Goal: Information Seeking & Learning: Find specific fact

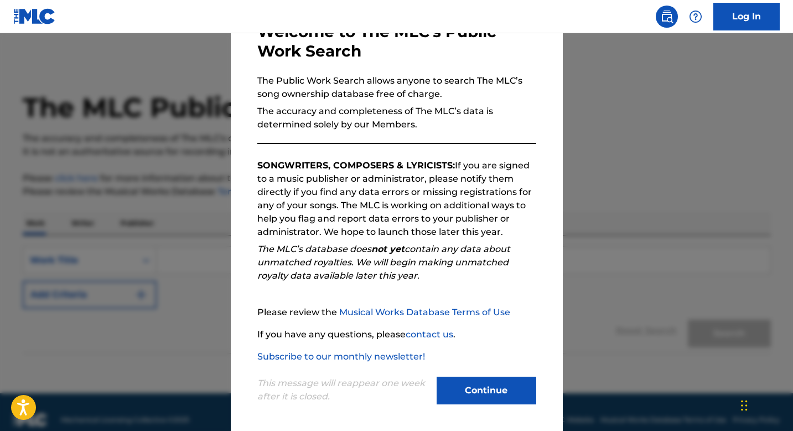
scroll to position [76, 0]
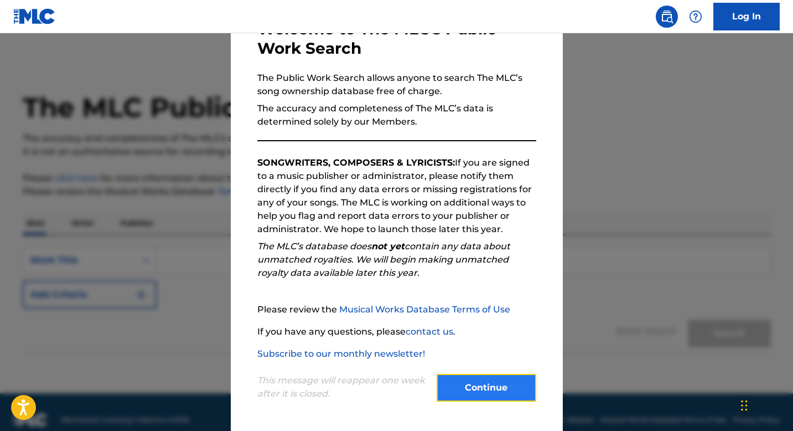
click at [503, 382] on button "Continue" at bounding box center [487, 388] width 100 height 28
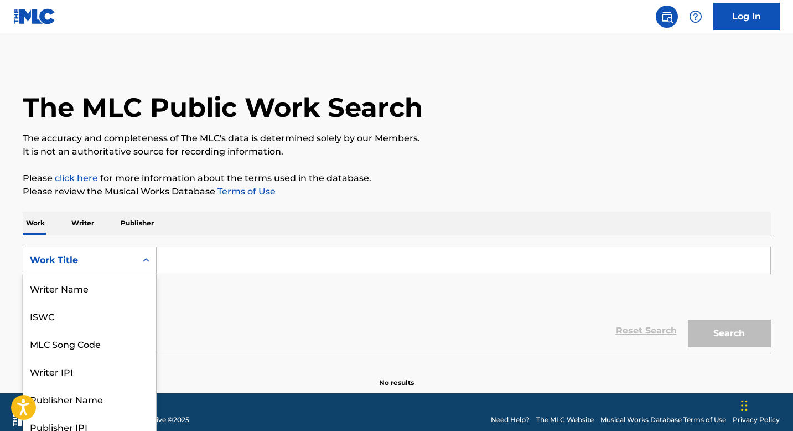
scroll to position [10, 0]
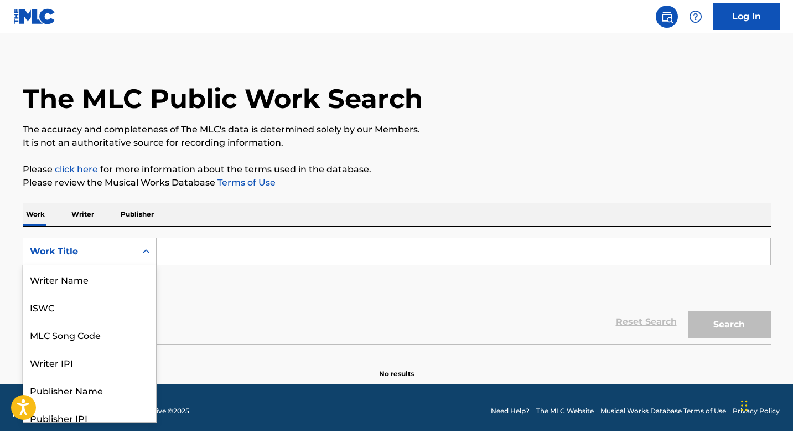
click at [134, 259] on div "Work Title" at bounding box center [79, 251] width 113 height 21
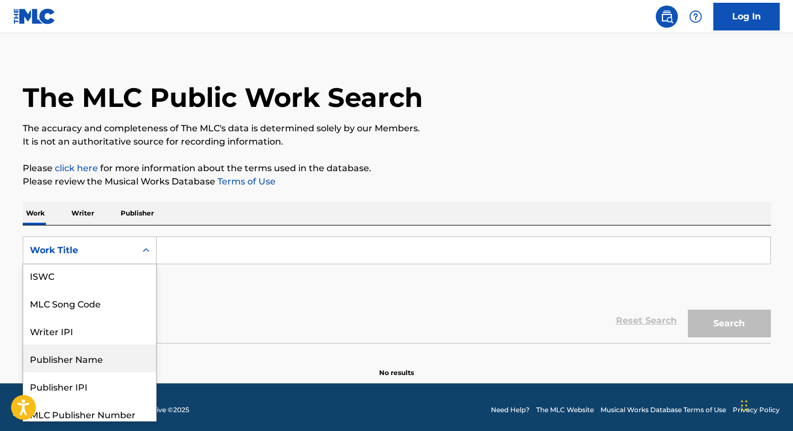
scroll to position [9, 0]
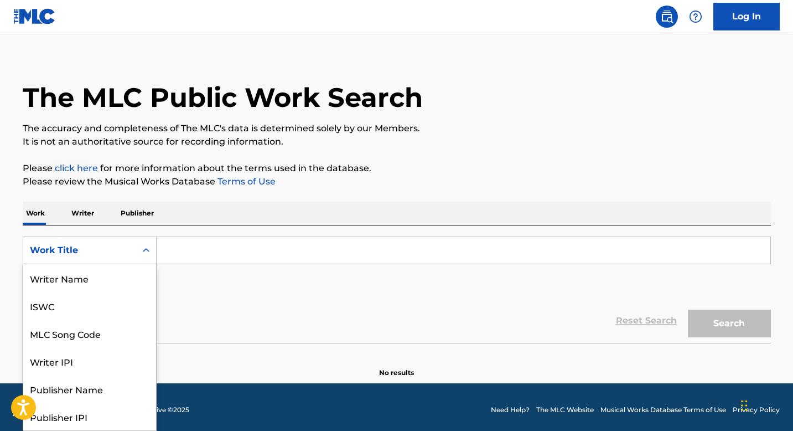
click at [128, 251] on div "Work Title" at bounding box center [80, 250] width 100 height 13
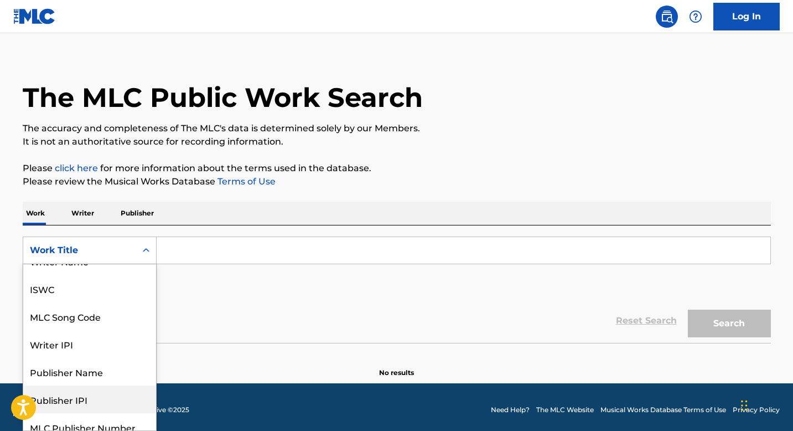
scroll to position [0, 0]
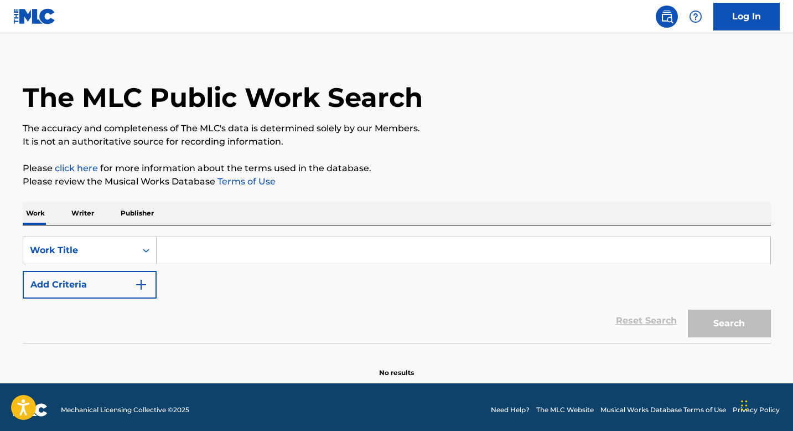
click at [88, 169] on link "click here" at bounding box center [76, 168] width 43 height 11
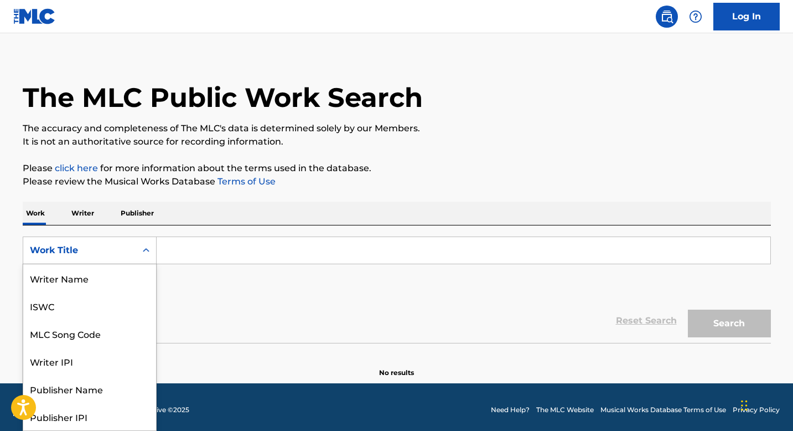
click at [143, 252] on icon "Search Form" at bounding box center [146, 250] width 11 height 11
click at [132, 291] on div "Writer Name" at bounding box center [89, 278] width 133 height 28
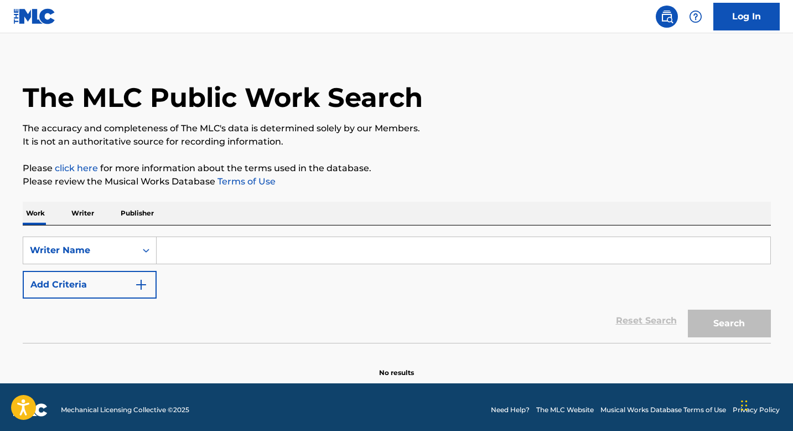
click at [204, 261] on input "Search Form" at bounding box center [464, 250] width 614 height 27
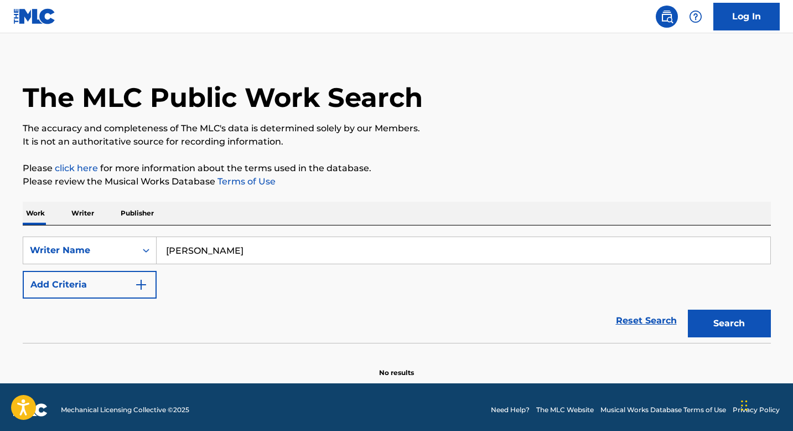
type input "[PERSON_NAME]"
click at [688, 309] on button "Search" at bounding box center [729, 323] width 83 height 28
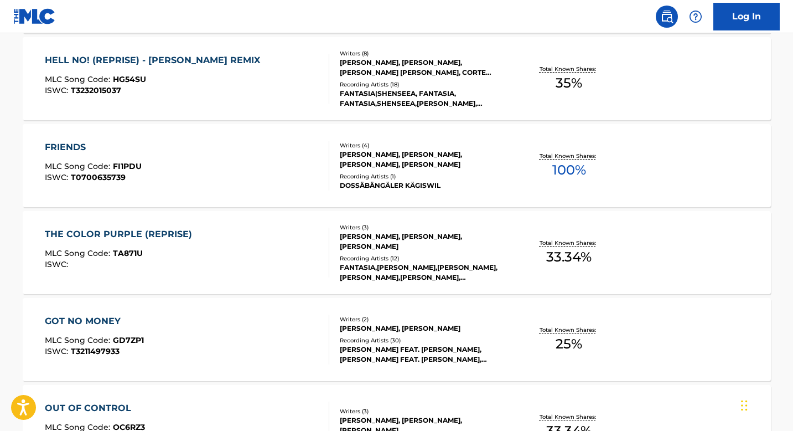
scroll to position [427, 0]
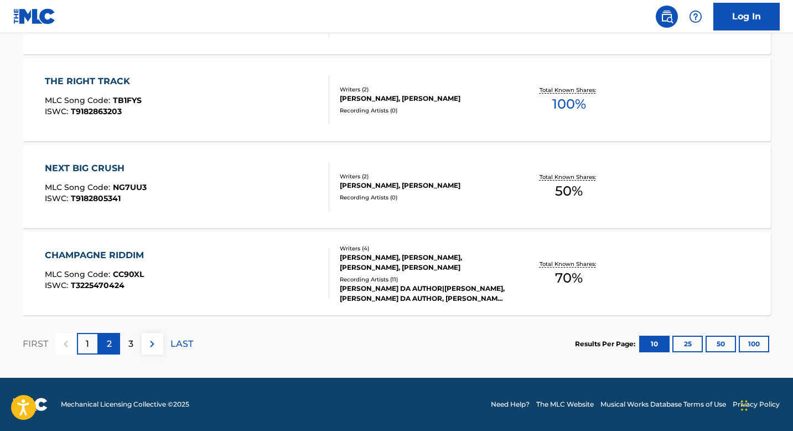
click at [108, 345] on p "2" at bounding box center [109, 343] width 5 height 13
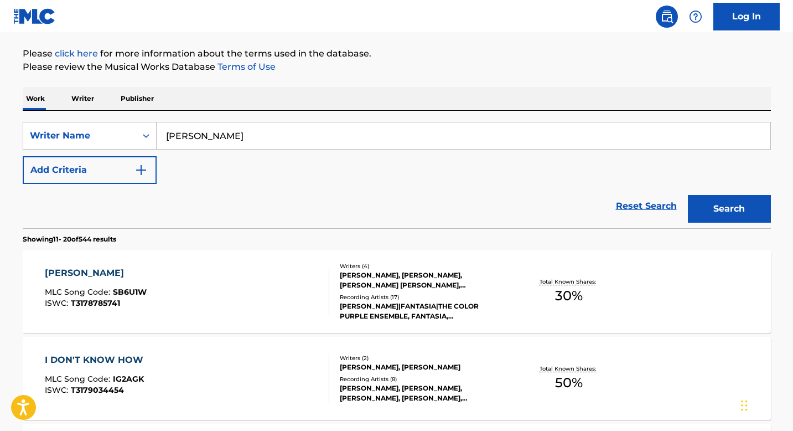
scroll to position [924, 0]
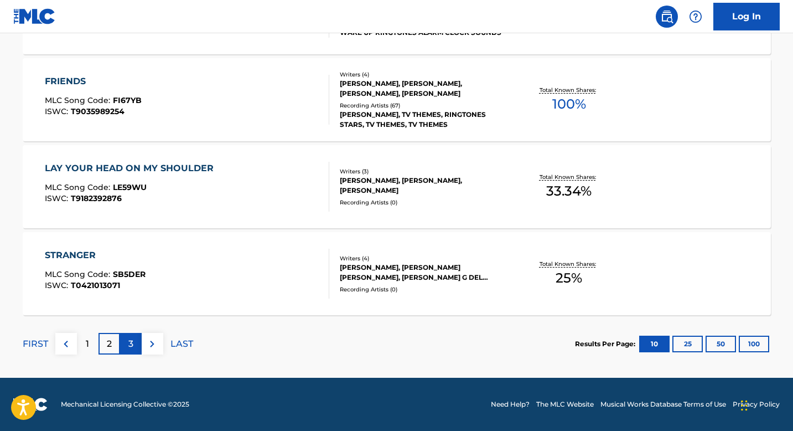
click at [125, 347] on div "3" at bounding box center [131, 344] width 22 height 22
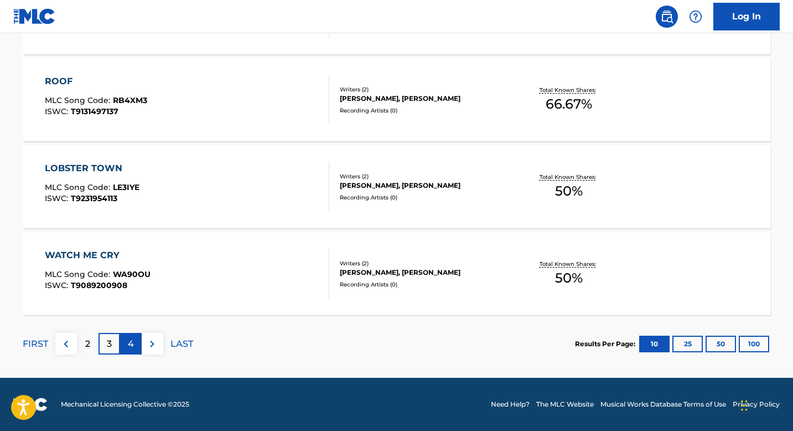
click at [125, 342] on div "4" at bounding box center [131, 344] width 22 height 22
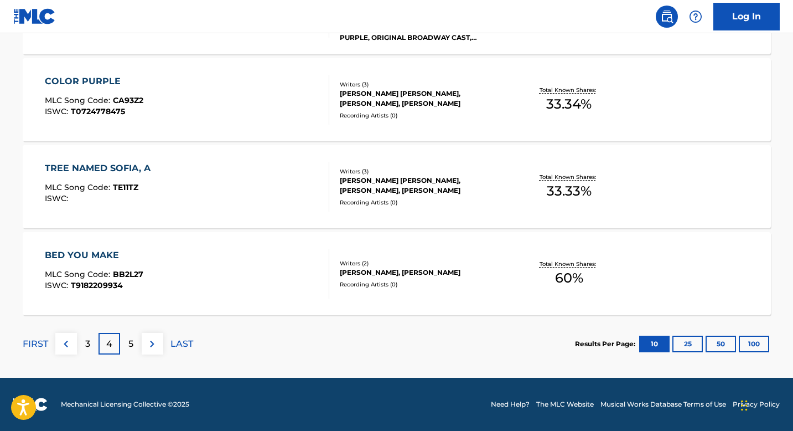
click at [125, 342] on div "5" at bounding box center [131, 344] width 22 height 22
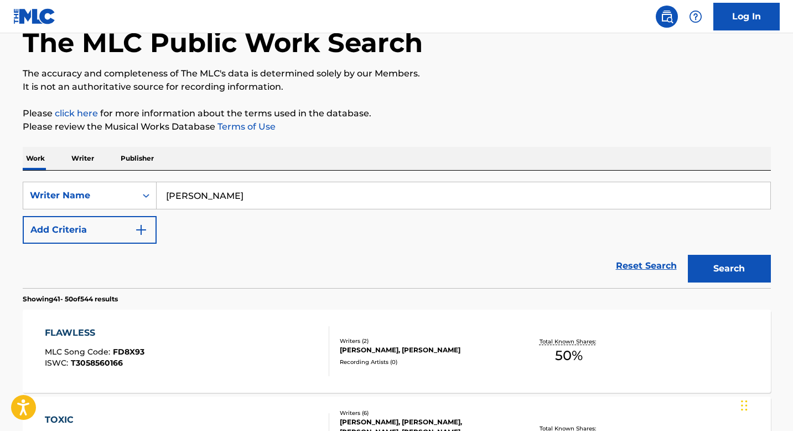
scroll to position [0, 0]
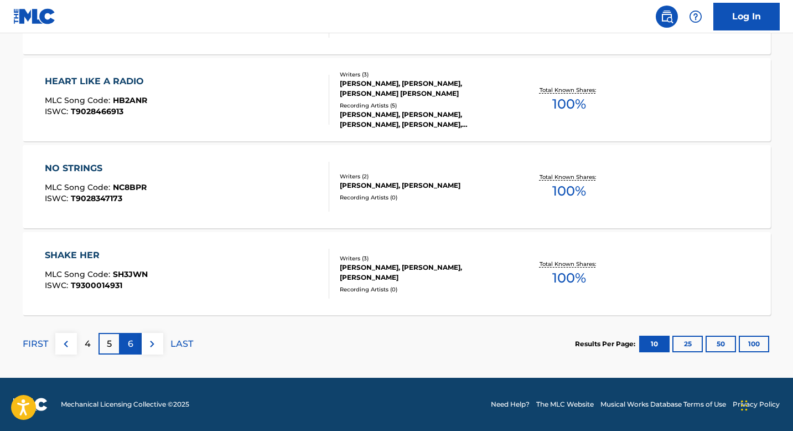
click at [131, 351] on div "6" at bounding box center [131, 344] width 22 height 22
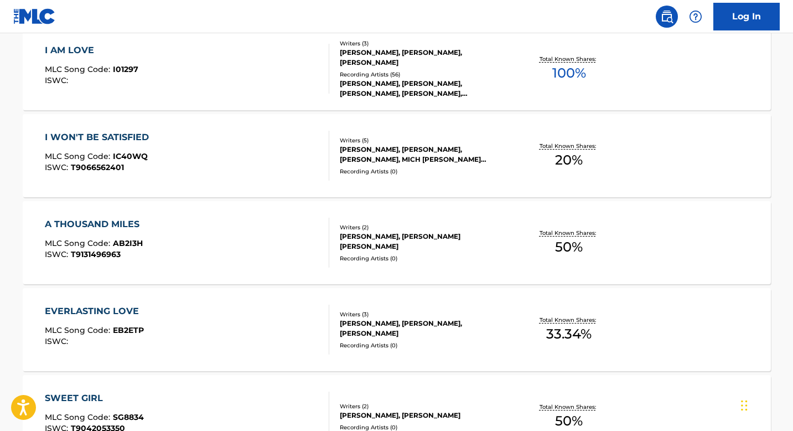
scroll to position [924, 0]
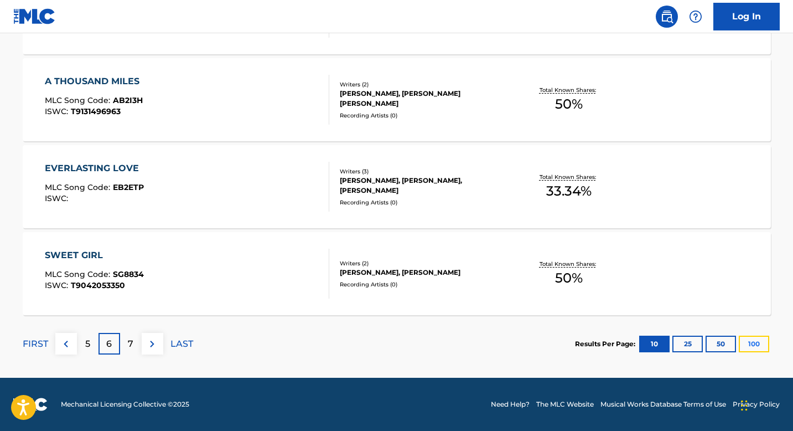
click at [748, 344] on button "100" at bounding box center [754, 343] width 30 height 17
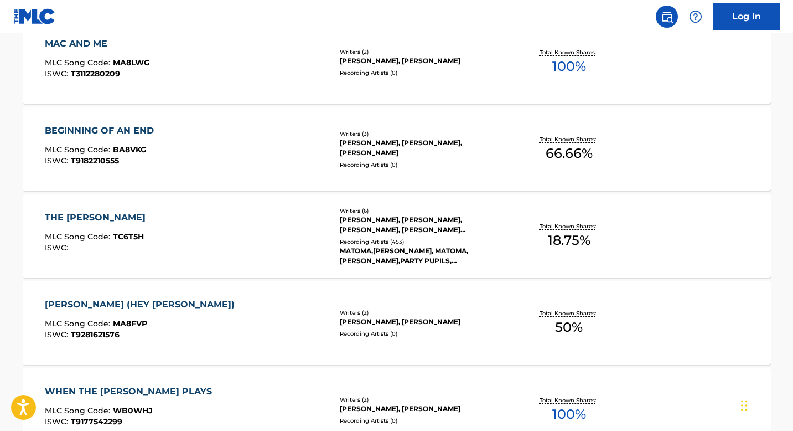
scroll to position [8746, 0]
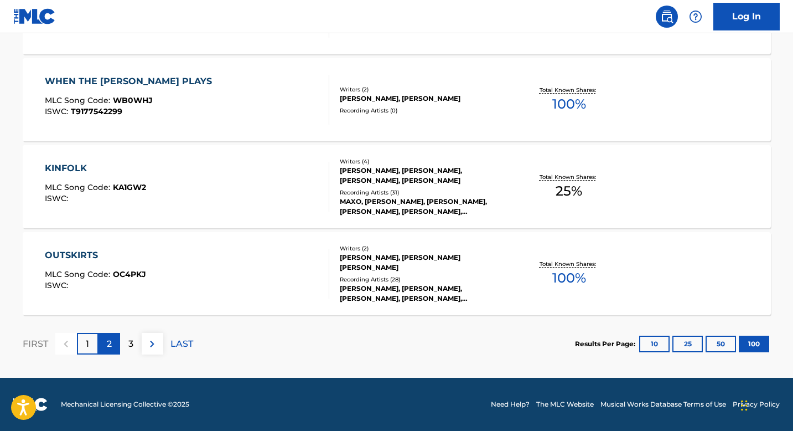
click at [104, 342] on div "2" at bounding box center [110, 344] width 22 height 22
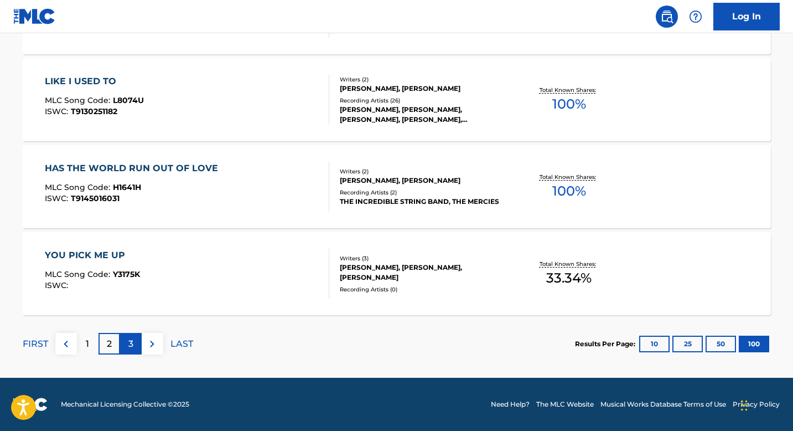
click at [126, 345] on div "3" at bounding box center [131, 344] width 22 height 22
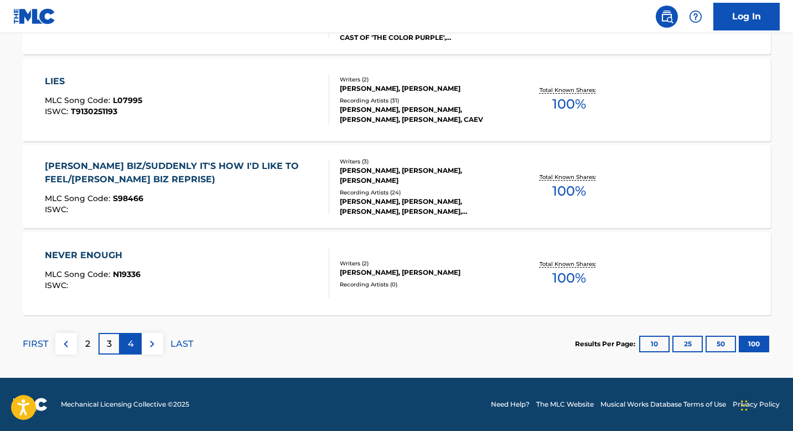
click at [129, 348] on p "4" at bounding box center [131, 343] width 6 height 13
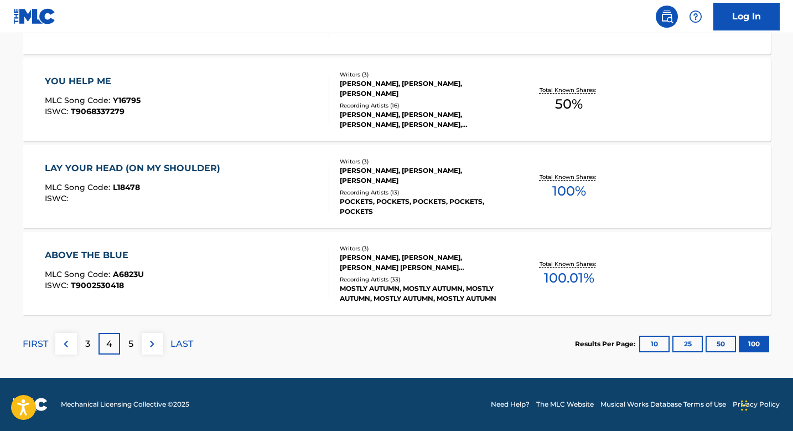
scroll to position [4962, 0]
click at [132, 343] on p "5" at bounding box center [130, 343] width 5 height 13
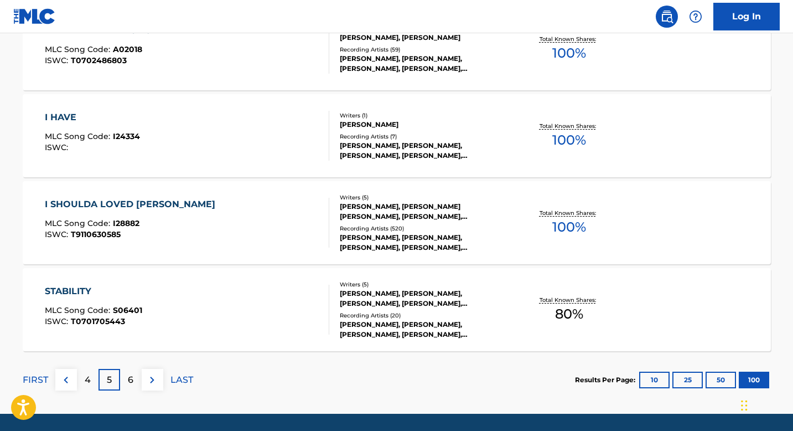
scroll to position [8746, 0]
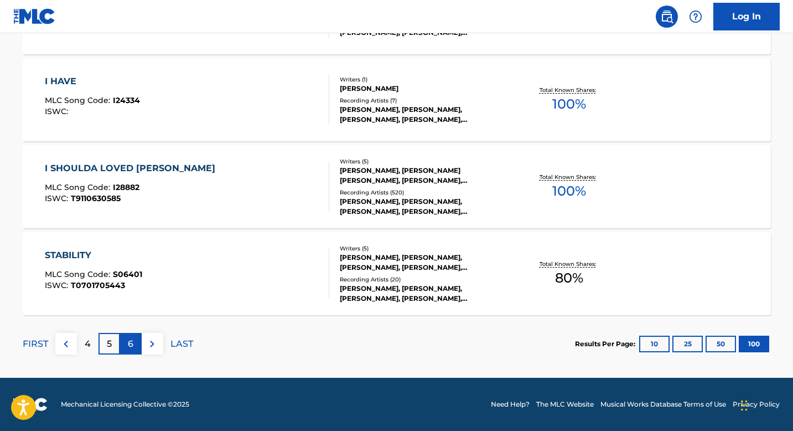
click at [135, 344] on div "6" at bounding box center [131, 344] width 22 height 22
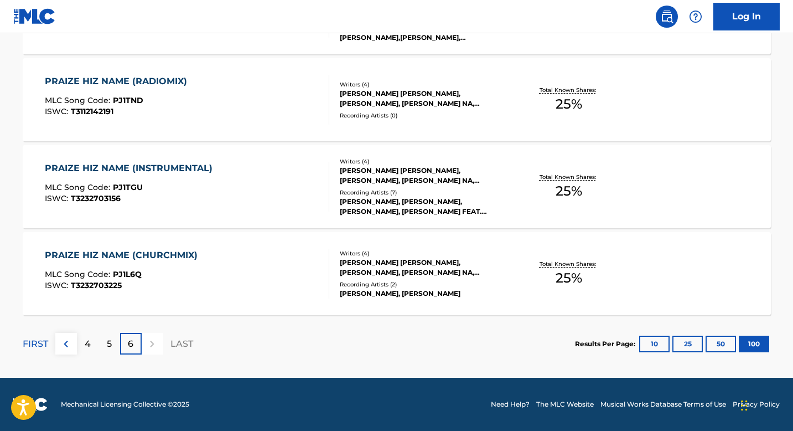
scroll to position [3050, 0]
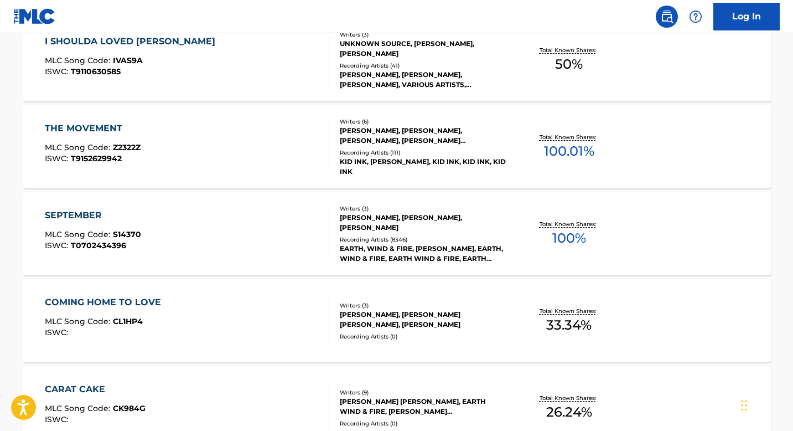
click at [79, 215] on div "SEPTEMBER" at bounding box center [93, 215] width 96 height 13
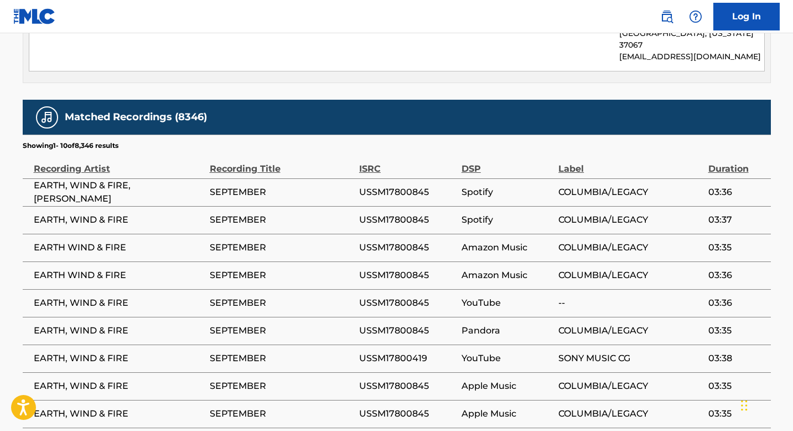
scroll to position [1280, 0]
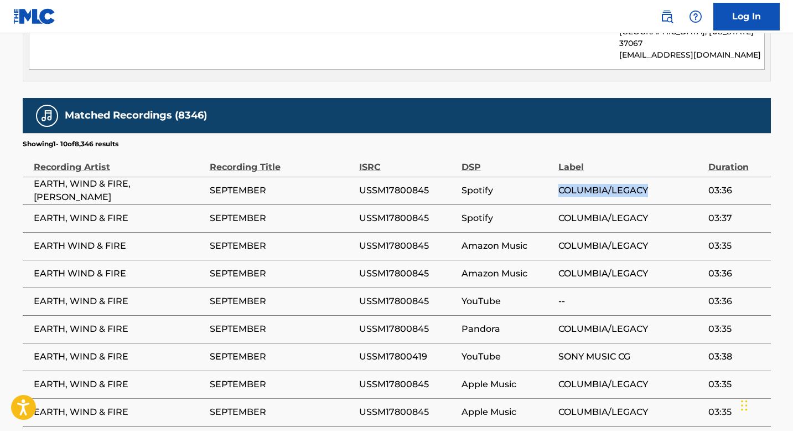
drag, startPoint x: 560, startPoint y: 106, endPoint x: 666, endPoint y: 106, distance: 106.8
click at [666, 184] on span "COLUMBIA/LEGACY" at bounding box center [630, 190] width 144 height 13
copy span "COLUMBIA/LEGACY"
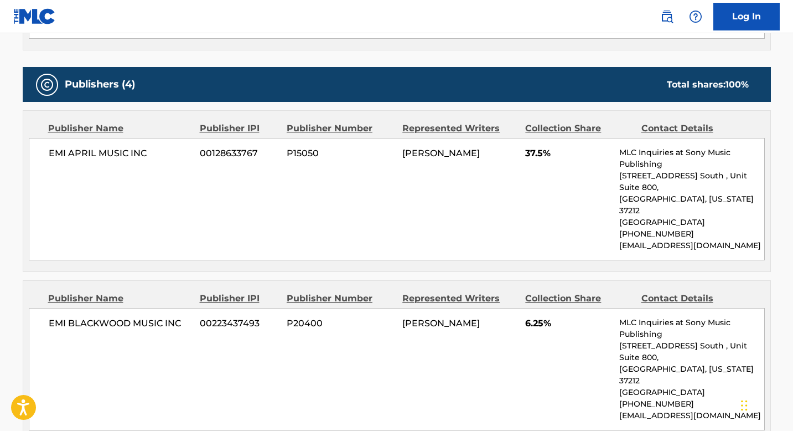
scroll to position [593, 0]
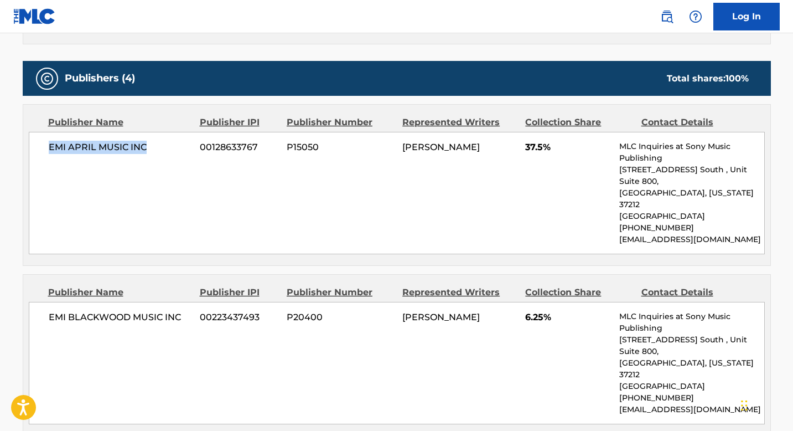
drag, startPoint x: 49, startPoint y: 147, endPoint x: 153, endPoint y: 147, distance: 104.6
click at [153, 147] on span "EMI APRIL MUSIC INC" at bounding box center [120, 147] width 143 height 13
copy span "EMI APRIL MUSIC INC"
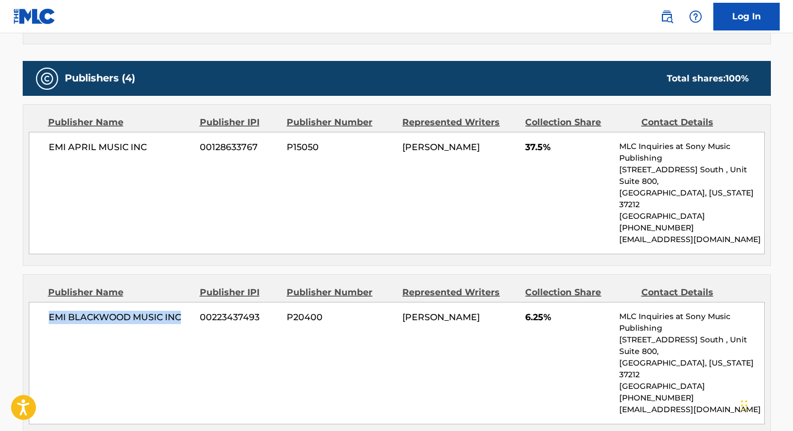
drag, startPoint x: 47, startPoint y: 289, endPoint x: 189, endPoint y: 291, distance: 141.7
click at [189, 302] on div "EMI [PERSON_NAME] MUSIC INC 00223437493 P20400 [PERSON_NAME] 6.25% MLC Inquirie…" at bounding box center [397, 363] width 736 height 122
copy span "EMI BLACKWOOD MUSIC INC"
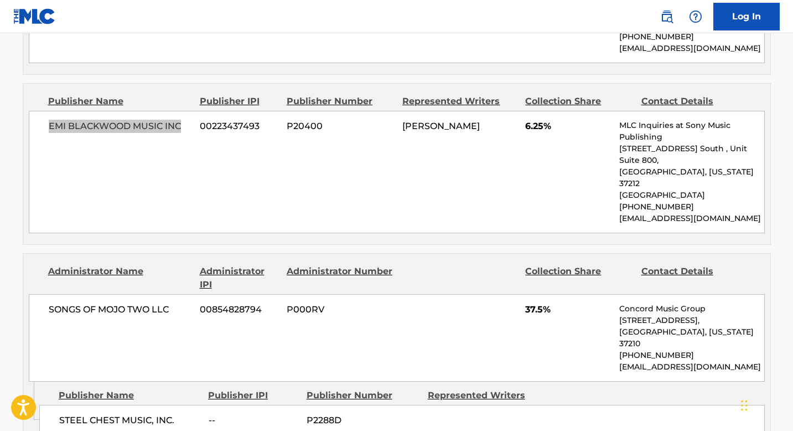
scroll to position [786, 0]
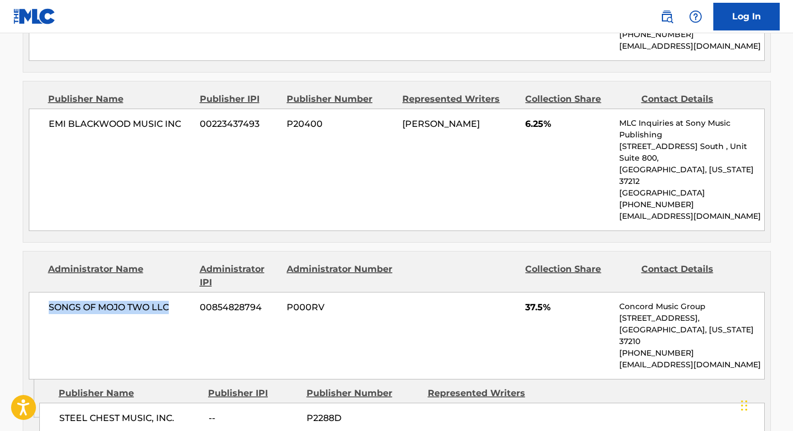
drag, startPoint x: 172, startPoint y: 260, endPoint x: 43, endPoint y: 260, distance: 129.5
click at [43, 292] on div "SONGS OF MOJO TWO LLC 00854828794 P000RV 37.5% Concord Music Group [STREET_ADDR…" at bounding box center [397, 335] width 736 height 87
copy span "SONGS OF MOJO TWO LLC"
drag, startPoint x: 58, startPoint y: 355, endPoint x: 184, endPoint y: 353, distance: 126.2
click at [184, 411] on span "STEEL CHEST MUSIC, INC." at bounding box center [129, 417] width 141 height 13
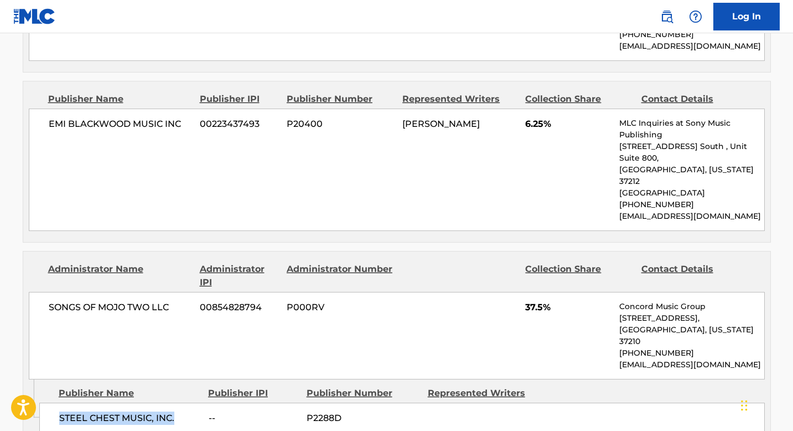
copy span "STEEL CHEST MUSIC, INC."
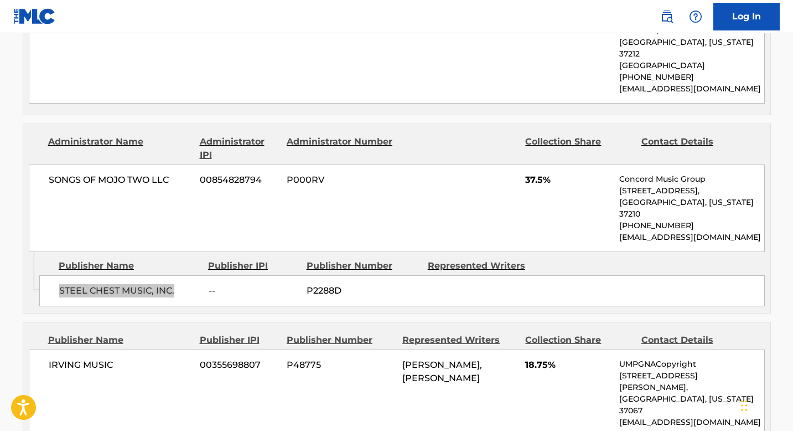
scroll to position [974, 0]
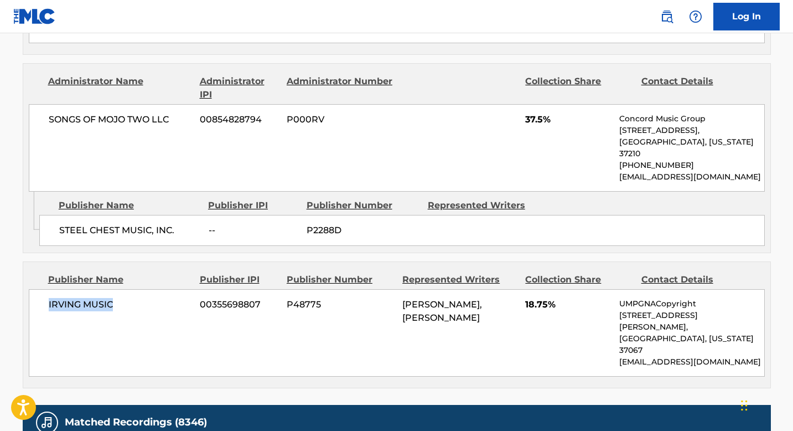
drag, startPoint x: 49, startPoint y: 242, endPoint x: 156, endPoint y: 242, distance: 107.4
click at [156, 298] on span "IRVING MUSIC" at bounding box center [120, 304] width 143 height 13
copy span "IRVING MUSIC"
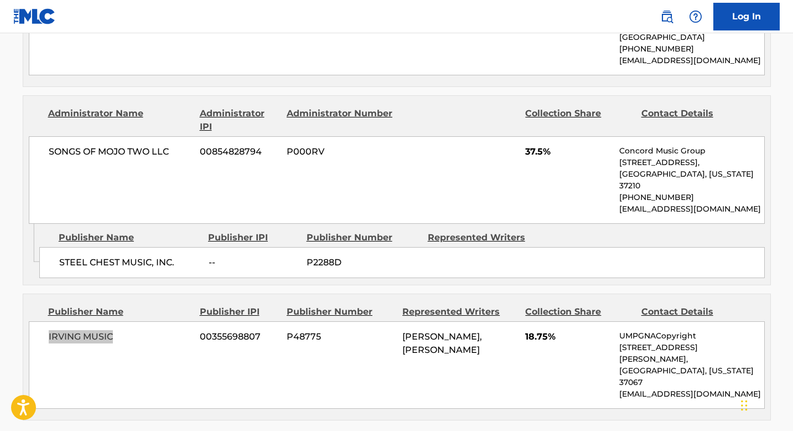
scroll to position [908, 0]
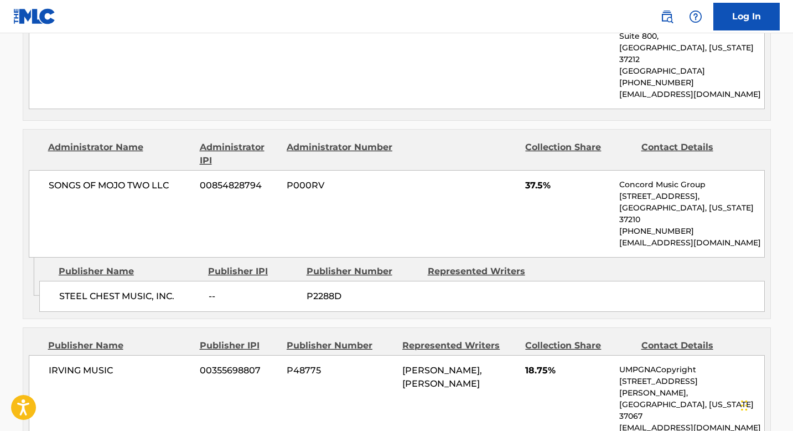
click at [334, 170] on div "SONGS OF MOJO TWO LLC 00854828794 P000RV 37.5% Concord Music Group [STREET_ADDR…" at bounding box center [397, 213] width 736 height 87
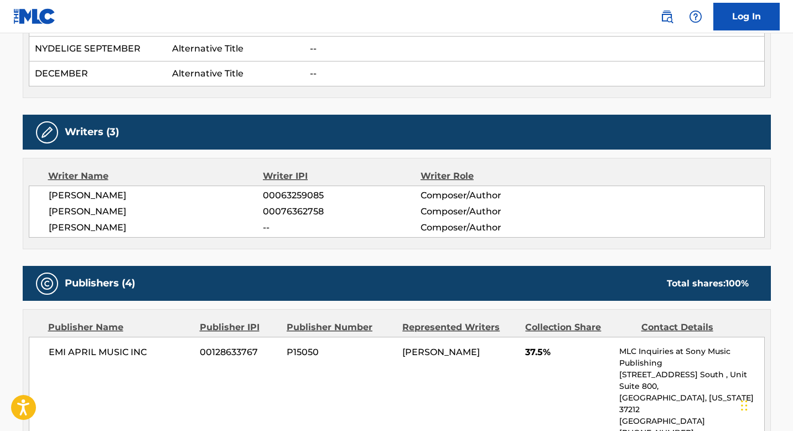
scroll to position [0, 0]
